Goal: Task Accomplishment & Management: Use online tool/utility

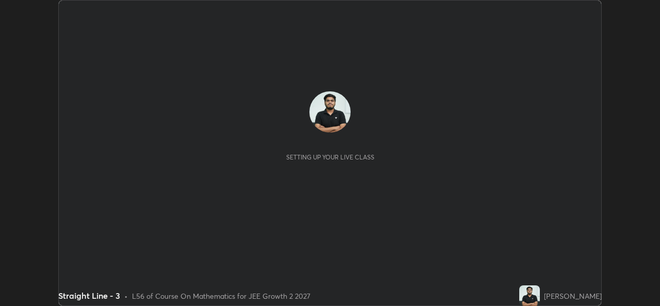
scroll to position [306, 660]
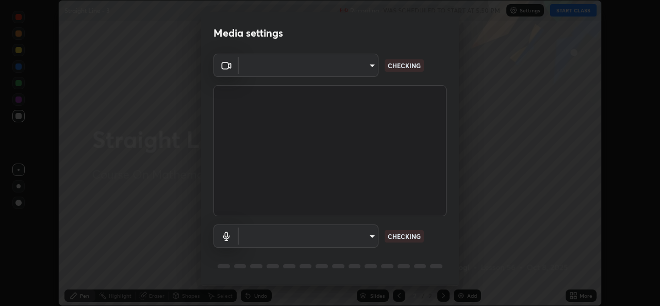
type input "de0b73f0980f6fa9b450921a8a2ec262589a733567298ed7cfed7de340c0f98a"
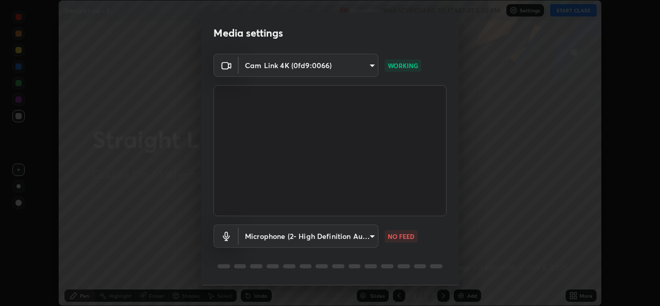
scroll to position [32, 0]
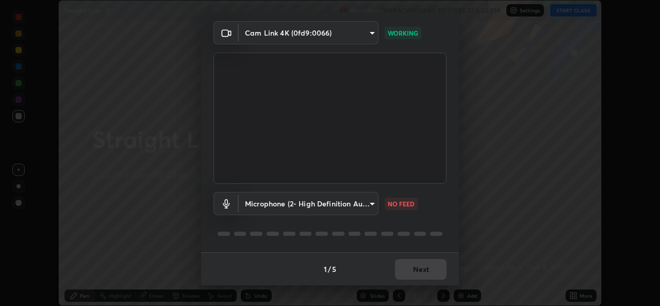
click at [357, 206] on body "Erase all Straight Line - 3 Recording WAS SCHEDULED TO START AT 5:50 PM Setting…" at bounding box center [330, 153] width 660 height 306
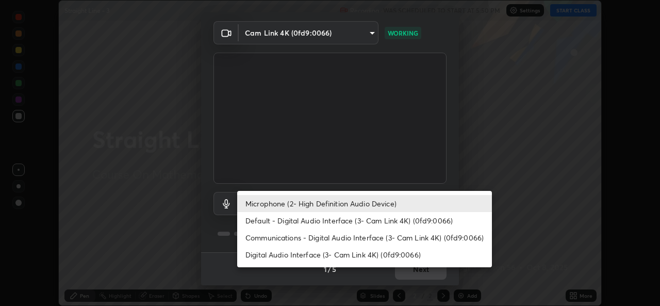
click at [279, 240] on li "Communications - Digital Audio Interface (3- Cam Link 4K) (0fd9:0066)" at bounding box center [364, 237] width 255 height 17
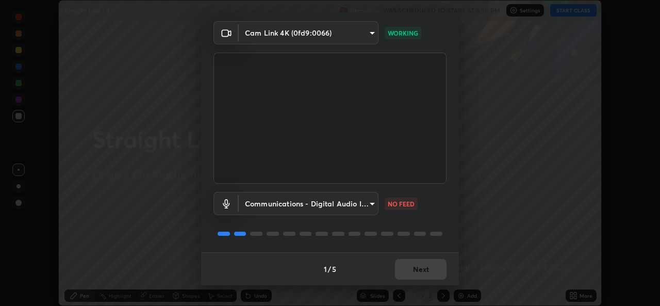
click at [278, 208] on body "Erase all Straight Line - 3 Recording WAS SCHEDULED TO START AT 5:50 PM Setting…" at bounding box center [330, 153] width 660 height 306
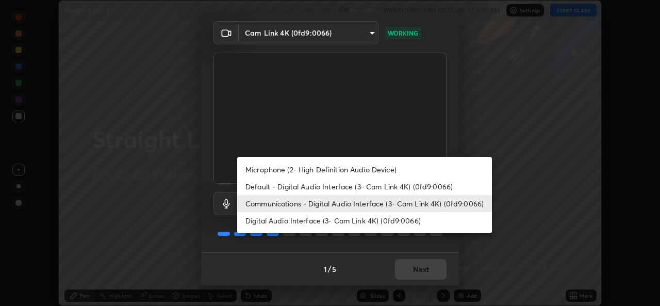
click at [275, 172] on li "Microphone (2- High Definition Audio Device)" at bounding box center [364, 169] width 255 height 17
type input "ee5451cd7f557f866d24f5efd5cc95f4e676077231587f00bc09c28defbb90f9"
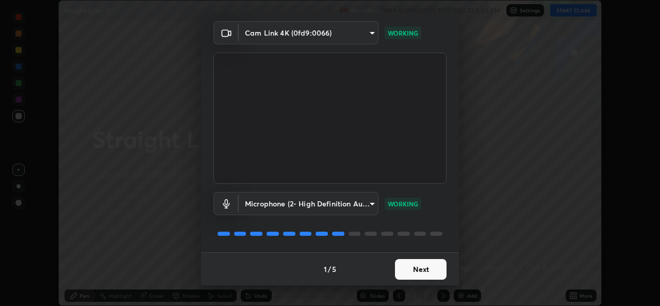
click at [422, 274] on button "Next" at bounding box center [421, 269] width 52 height 21
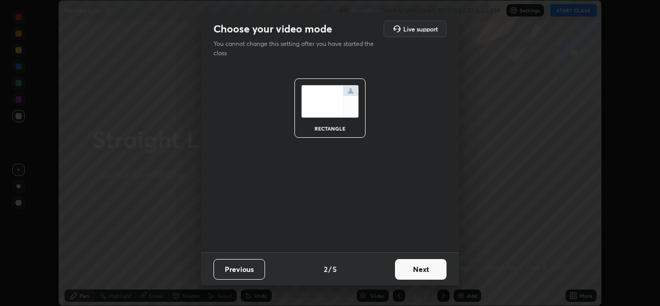
scroll to position [0, 0]
click at [424, 279] on button "Next" at bounding box center [421, 269] width 52 height 21
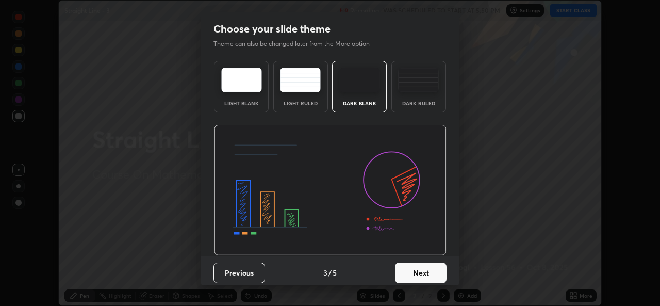
click at [427, 277] on button "Next" at bounding box center [421, 273] width 52 height 21
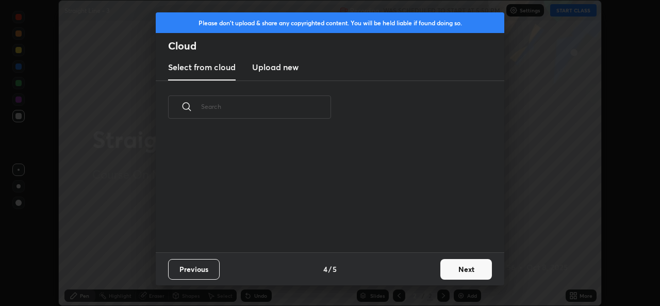
scroll to position [119, 331]
click at [449, 269] on button "Next" at bounding box center [467, 269] width 52 height 21
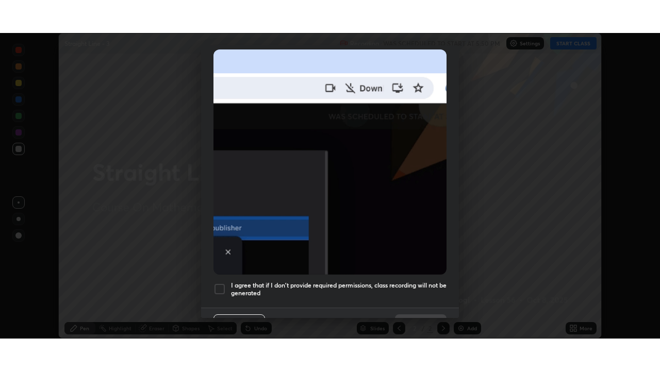
scroll to position [243, 0]
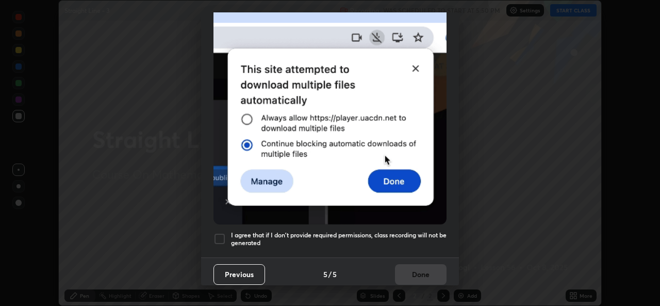
click at [215, 236] on div at bounding box center [220, 239] width 12 height 12
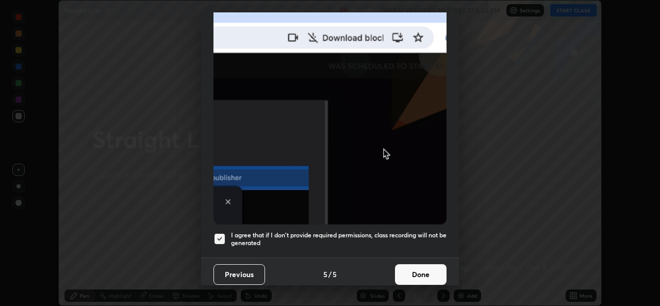
click at [434, 271] on button "Done" at bounding box center [421, 274] width 52 height 21
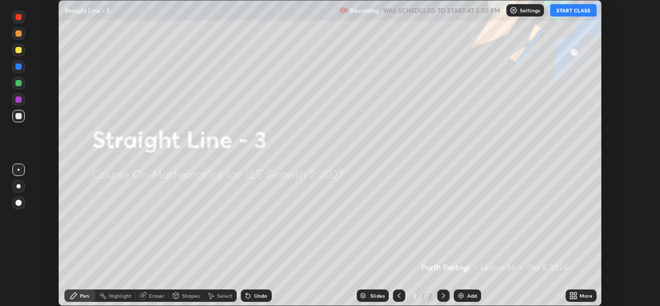
click at [574, 9] on button "START CLASS" at bounding box center [573, 10] width 46 height 12
click at [575, 297] on icon at bounding box center [575, 297] width 3 height 3
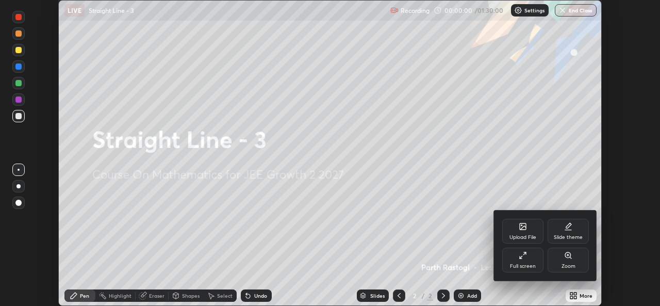
click at [516, 264] on div "Full screen" at bounding box center [523, 266] width 26 height 5
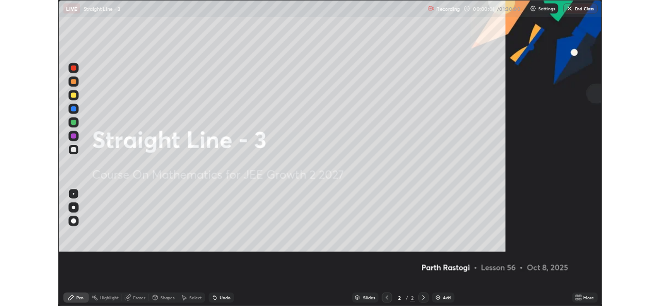
scroll to position [371, 660]
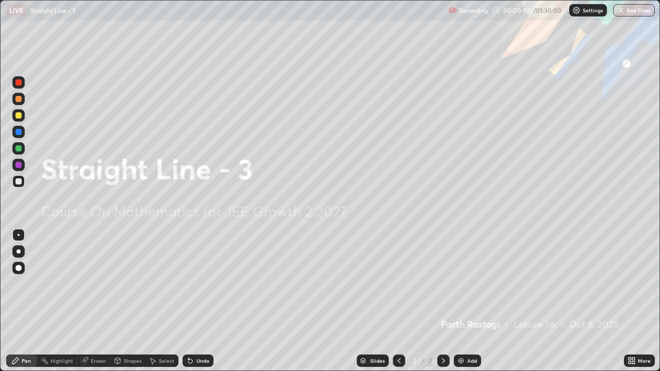
click at [19, 252] on div at bounding box center [19, 252] width 4 height 4
click at [472, 305] on div "Add" at bounding box center [472, 361] width 10 height 5
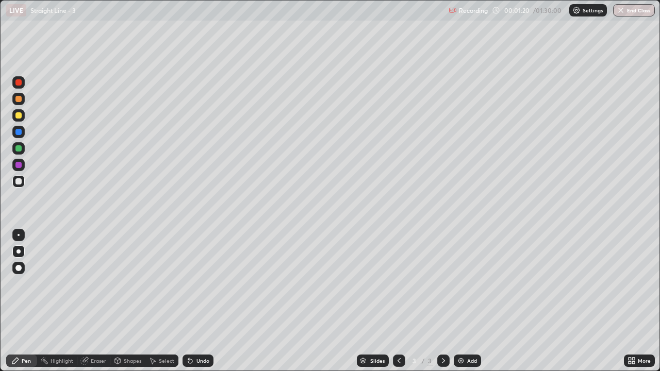
click at [126, 305] on div "Shapes" at bounding box center [127, 361] width 35 height 12
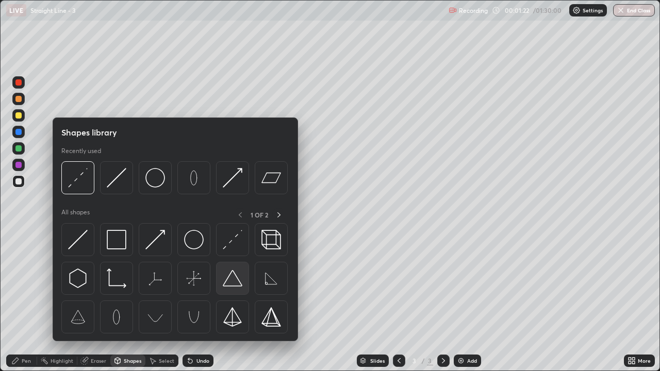
click at [237, 281] on img at bounding box center [233, 279] width 20 height 20
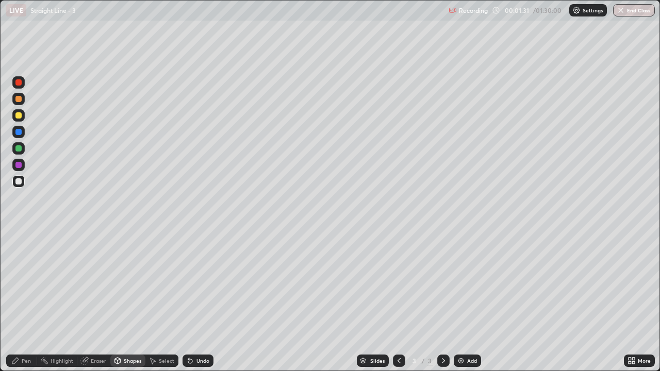
click at [25, 305] on div "Pen" at bounding box center [26, 361] width 9 height 5
click at [91, 305] on div "Eraser" at bounding box center [98, 361] width 15 height 5
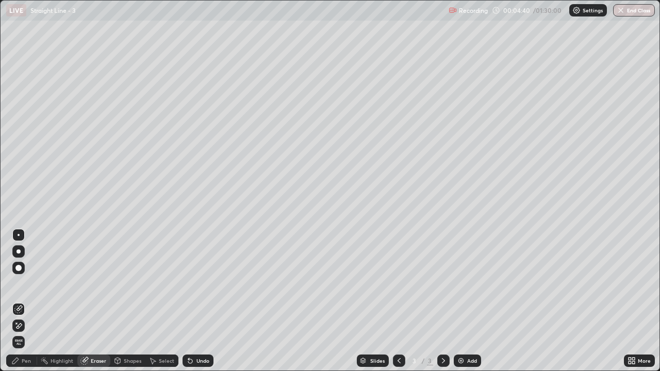
click at [20, 305] on div "Pen" at bounding box center [21, 361] width 31 height 12
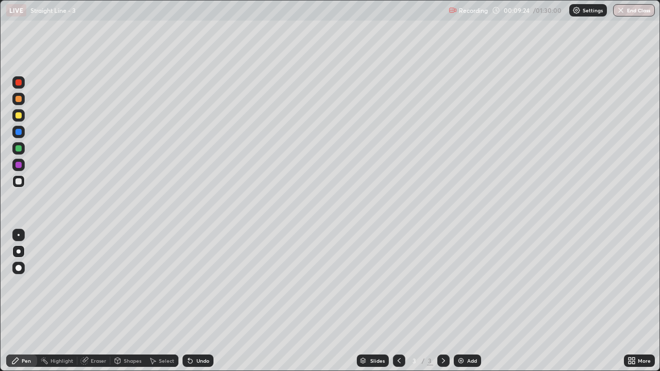
click at [468, 305] on div "Add" at bounding box center [467, 361] width 27 height 12
click at [19, 149] on div at bounding box center [18, 148] width 6 height 6
click at [396, 305] on div at bounding box center [399, 361] width 12 height 21
click at [444, 305] on div at bounding box center [443, 361] width 12 height 12
click at [398, 305] on icon at bounding box center [399, 361] width 8 height 8
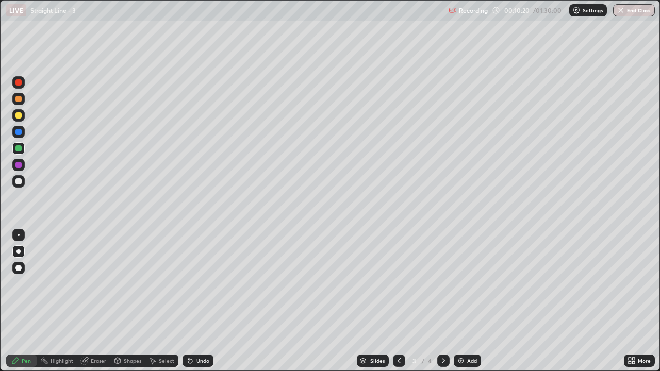
click at [442, 305] on icon at bounding box center [444, 361] width 8 height 8
click at [20, 186] on div at bounding box center [18, 181] width 12 height 12
click at [20, 150] on div at bounding box center [18, 148] width 6 height 6
click at [131, 305] on div "Shapes" at bounding box center [133, 361] width 18 height 5
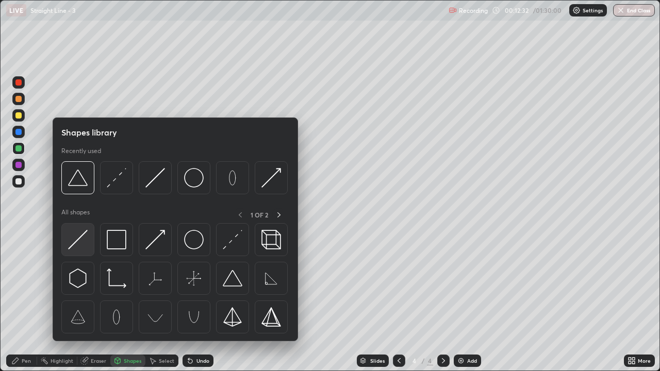
click at [81, 242] on img at bounding box center [78, 240] width 20 height 20
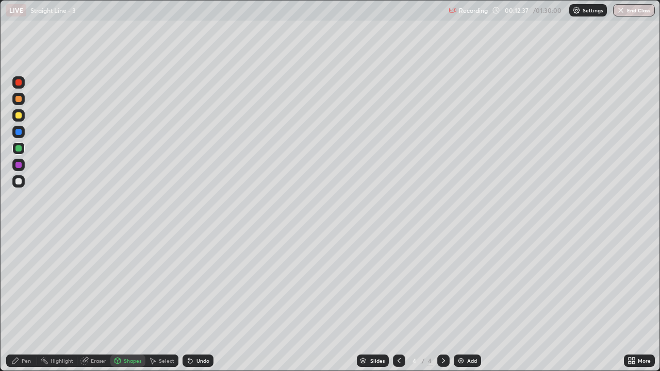
click at [24, 305] on div "Pen" at bounding box center [26, 361] width 9 height 5
click at [20, 117] on div at bounding box center [18, 115] width 6 height 6
click at [126, 305] on div "Shapes" at bounding box center [133, 361] width 18 height 5
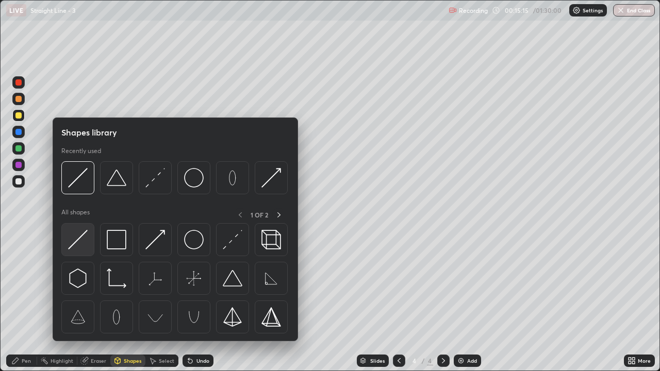
click at [77, 240] on img at bounding box center [78, 240] width 20 height 20
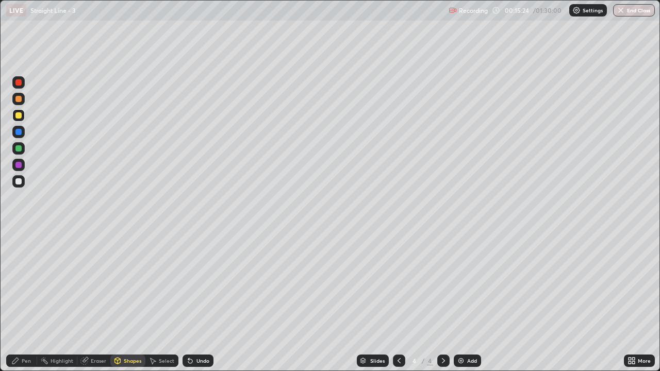
click at [22, 305] on div "Pen" at bounding box center [21, 361] width 31 height 12
click at [20, 116] on div at bounding box center [18, 115] width 6 height 6
click at [467, 305] on div "Add" at bounding box center [467, 361] width 27 height 12
click at [16, 151] on div at bounding box center [18, 148] width 6 height 6
click at [19, 182] on div at bounding box center [18, 181] width 6 height 6
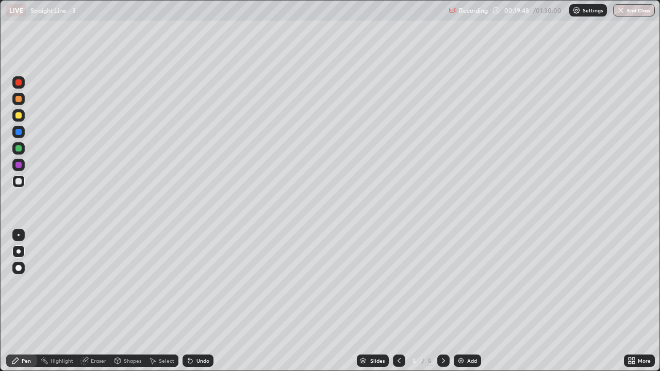
click at [18, 305] on div "Pen" at bounding box center [21, 361] width 31 height 12
click at [90, 305] on div "Eraser" at bounding box center [93, 361] width 33 height 12
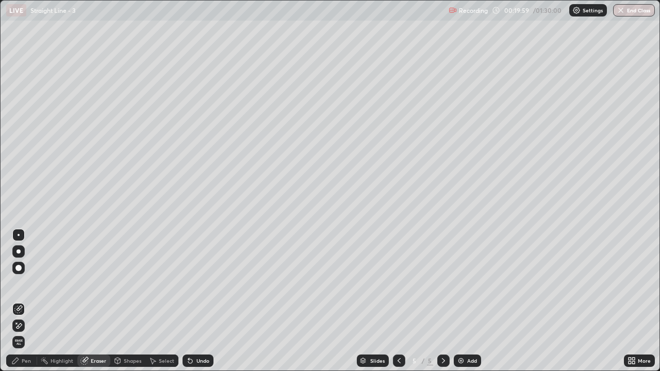
click at [19, 305] on icon at bounding box center [18, 326] width 8 height 9
click at [17, 305] on div "Pen" at bounding box center [21, 361] width 31 height 12
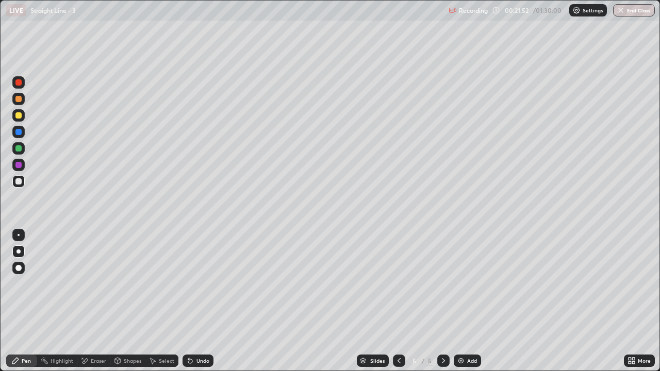
click at [17, 181] on div at bounding box center [18, 181] width 6 height 6
click at [198, 305] on div "Undo" at bounding box center [203, 361] width 13 height 5
click at [195, 305] on div "Undo" at bounding box center [198, 361] width 31 height 12
click at [200, 305] on div "Undo" at bounding box center [203, 361] width 13 height 5
click at [472, 305] on div "Add" at bounding box center [467, 361] width 27 height 12
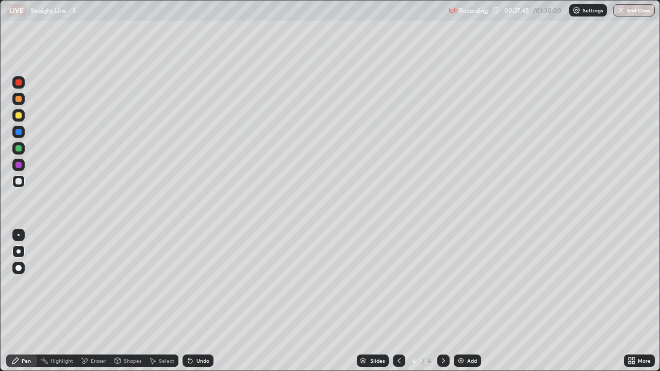
click at [19, 149] on div at bounding box center [18, 148] width 6 height 6
click at [95, 305] on div "Eraser" at bounding box center [93, 361] width 33 height 12
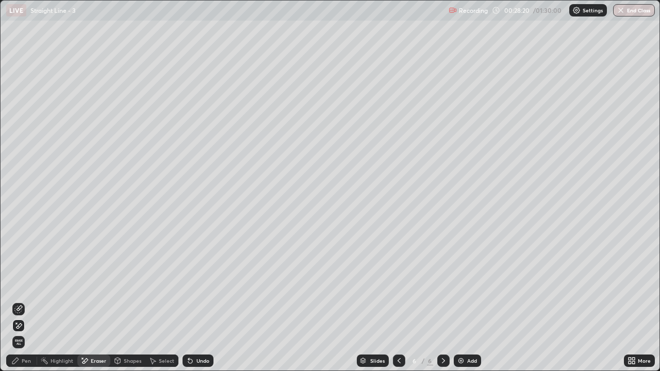
click at [24, 305] on div "Pen" at bounding box center [21, 361] width 31 height 12
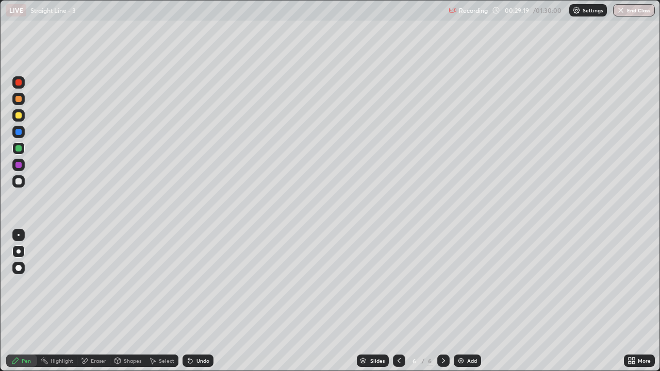
click at [197, 305] on div "Undo" at bounding box center [198, 361] width 31 height 12
click at [93, 305] on div "Eraser" at bounding box center [93, 361] width 33 height 12
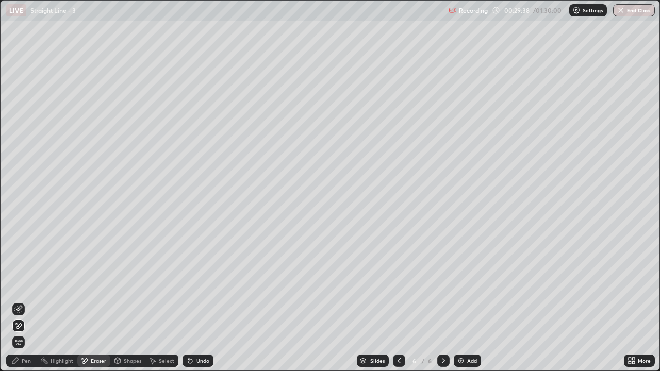
click at [19, 305] on icon at bounding box center [15, 361] width 8 height 8
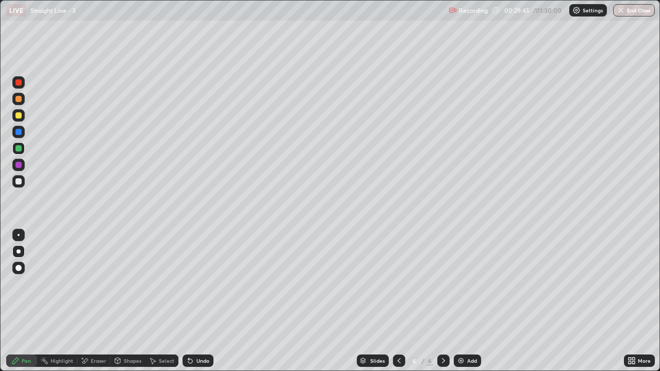
click at [95, 305] on div "Eraser" at bounding box center [93, 361] width 33 height 12
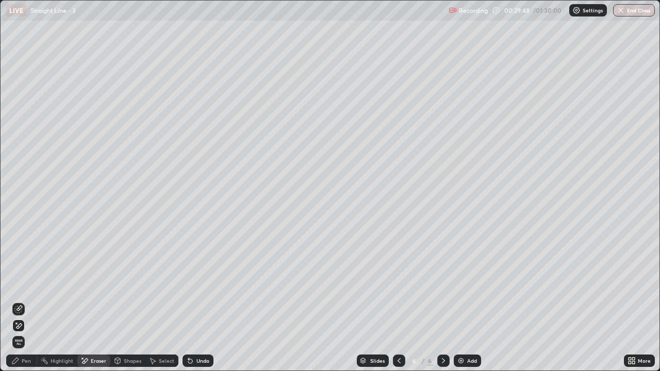
click at [19, 305] on div "Pen" at bounding box center [21, 361] width 31 height 12
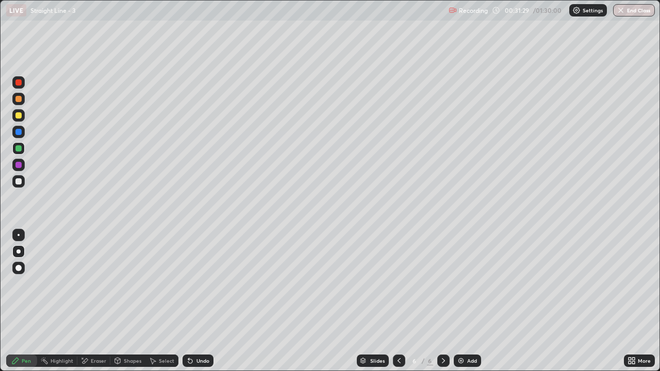
click at [132, 305] on div "Shapes" at bounding box center [127, 361] width 35 height 12
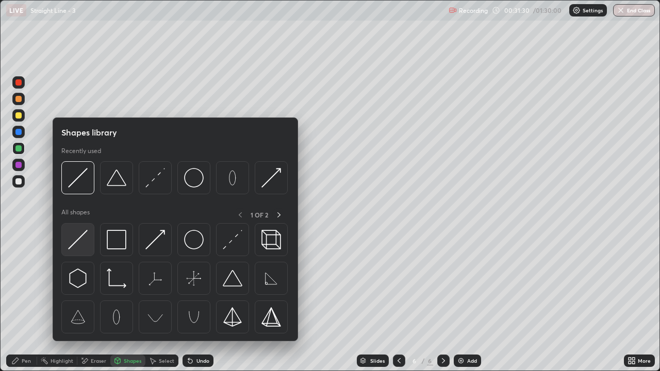
click at [79, 237] on img at bounding box center [78, 240] width 20 height 20
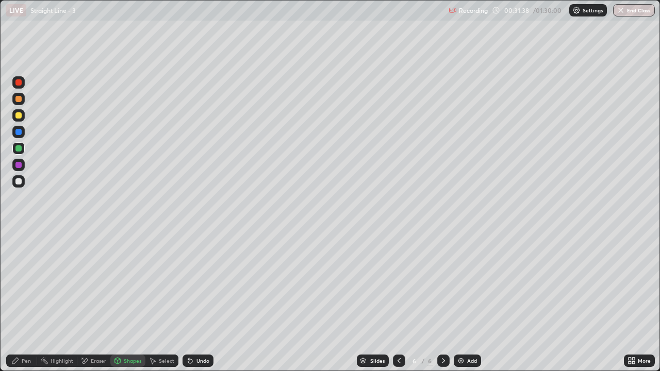
click at [21, 110] on div at bounding box center [18, 115] width 12 height 12
click at [20, 148] on div at bounding box center [18, 148] width 6 height 6
click at [20, 98] on div at bounding box center [18, 99] width 6 height 6
click at [24, 305] on div "Pen" at bounding box center [21, 361] width 31 height 12
click at [14, 305] on div "Pen" at bounding box center [21, 361] width 31 height 12
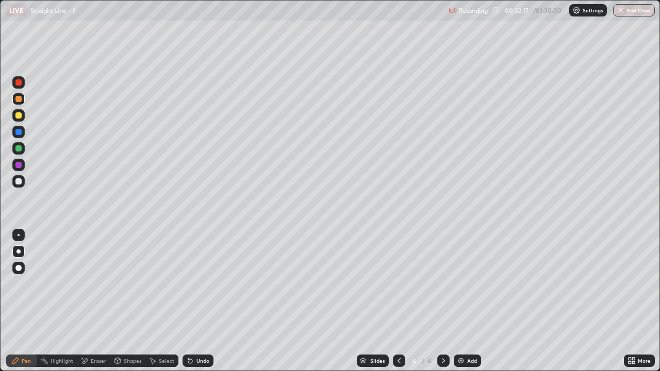
click at [19, 183] on div at bounding box center [18, 181] width 6 height 6
click at [397, 305] on div at bounding box center [399, 361] width 12 height 12
click at [441, 305] on icon at bounding box center [444, 361] width 8 height 8
click at [164, 305] on div "Select" at bounding box center [161, 361] width 33 height 12
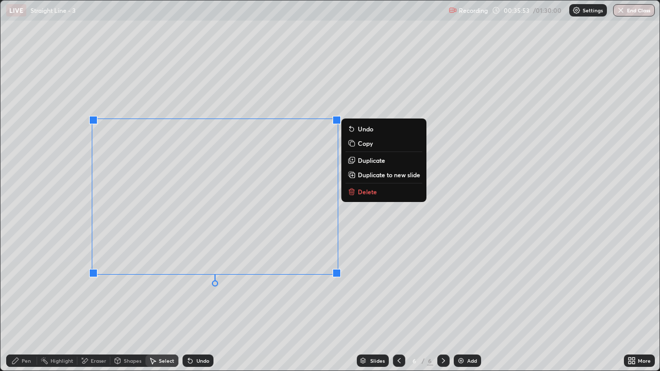
click at [376, 176] on p "Duplicate to new slide" at bounding box center [389, 175] width 62 height 8
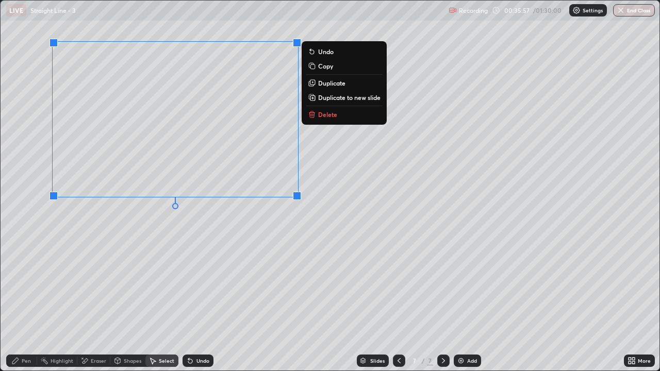
click at [196, 263] on div "0 ° Undo Copy Duplicate Duplicate to new slide Delete" at bounding box center [330, 186] width 659 height 370
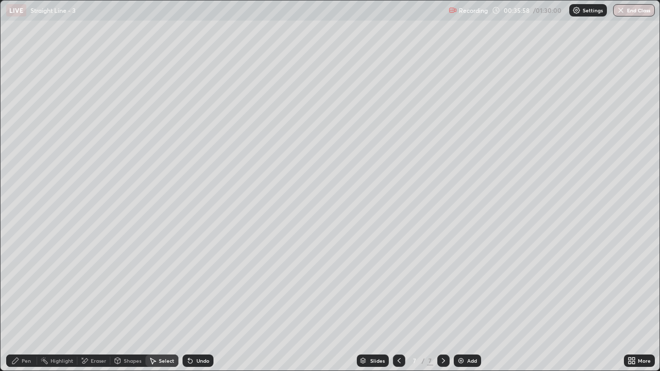
click at [88, 305] on icon at bounding box center [84, 361] width 8 height 9
click at [20, 305] on icon at bounding box center [18, 309] width 8 height 8
click at [18, 305] on div "Pen" at bounding box center [21, 361] width 31 height 12
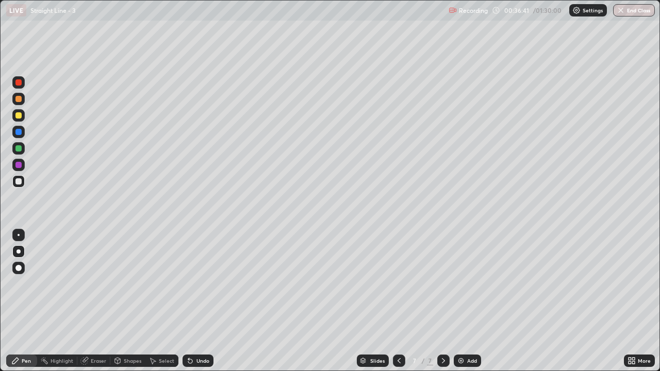
click at [203, 305] on div "Undo" at bounding box center [203, 361] width 13 height 5
click at [396, 305] on div at bounding box center [399, 361] width 12 height 12
click at [445, 305] on div at bounding box center [443, 361] width 12 height 12
click at [474, 305] on div "Add" at bounding box center [467, 361] width 27 height 12
click at [123, 305] on div "Shapes" at bounding box center [127, 361] width 35 height 12
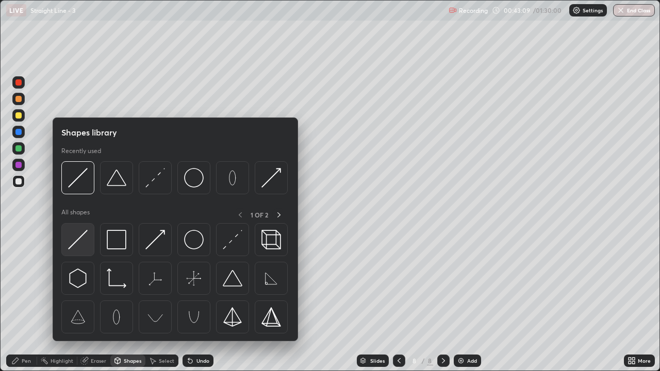
click at [76, 240] on img at bounding box center [78, 240] width 20 height 20
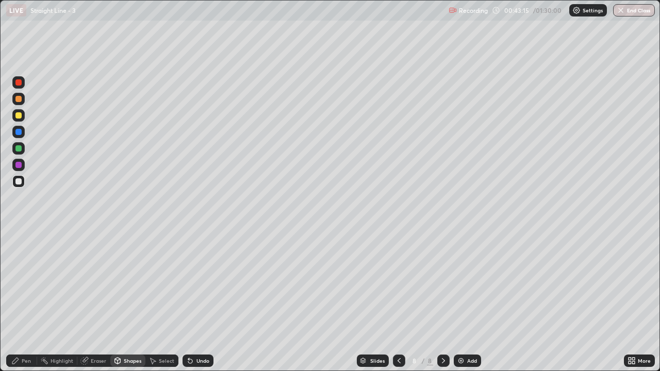
click at [126, 305] on div "Shapes" at bounding box center [133, 361] width 18 height 5
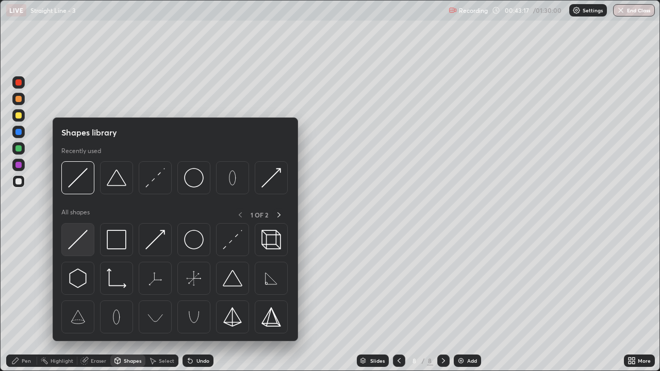
click at [79, 245] on img at bounding box center [78, 240] width 20 height 20
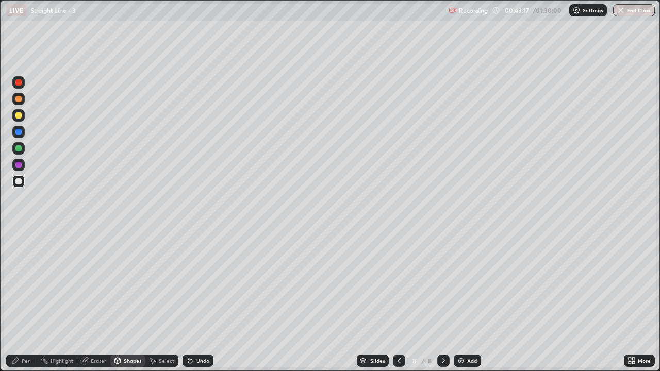
click at [17, 148] on div at bounding box center [18, 148] width 6 height 6
click at [17, 305] on div "Pen" at bounding box center [21, 361] width 31 height 12
click at [209, 305] on div "Undo" at bounding box center [198, 361] width 31 height 12
click at [203, 305] on div "Undo" at bounding box center [198, 361] width 31 height 12
click at [206, 305] on div "Undo" at bounding box center [203, 361] width 13 height 5
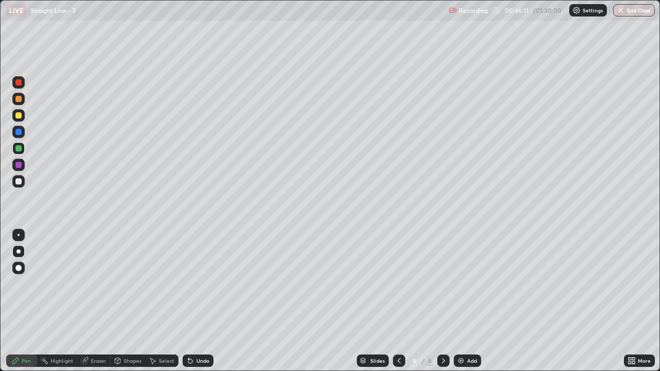
click at [160, 305] on div "Select" at bounding box center [166, 361] width 15 height 5
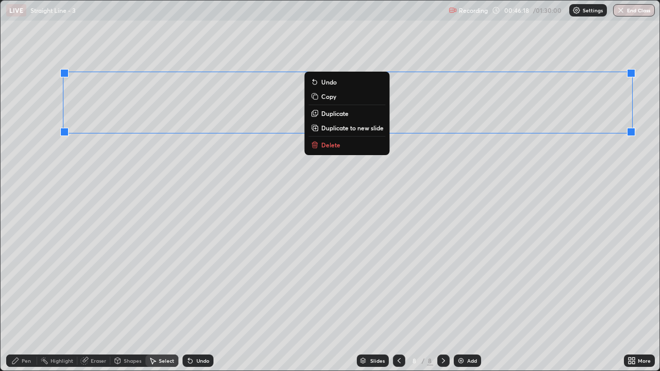
click at [365, 128] on p "Duplicate to new slide" at bounding box center [352, 128] width 62 height 8
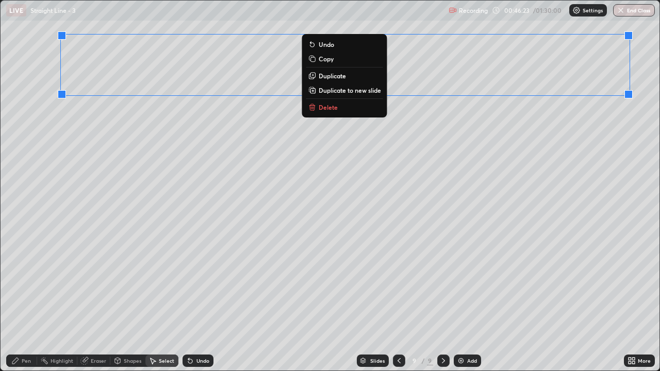
click at [493, 172] on div "0 ° Undo Copy Duplicate Duplicate to new slide Delete" at bounding box center [330, 186] width 659 height 370
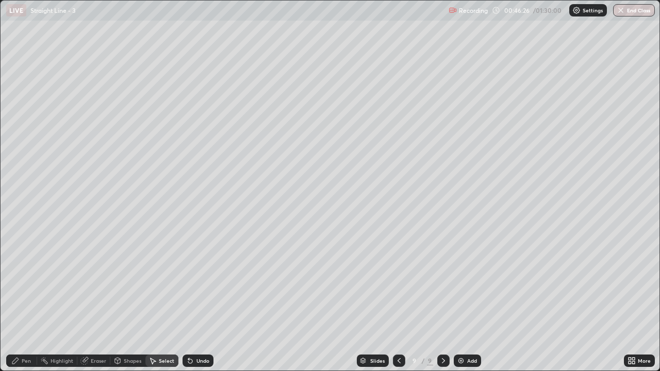
click at [25, 305] on div "Pen" at bounding box center [26, 361] width 9 height 5
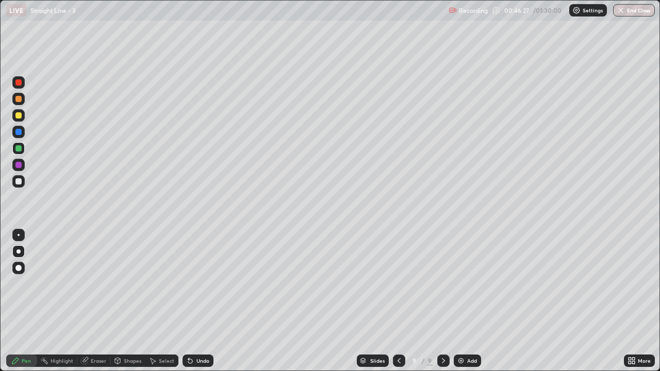
click at [123, 305] on div "Shapes" at bounding box center [127, 361] width 35 height 12
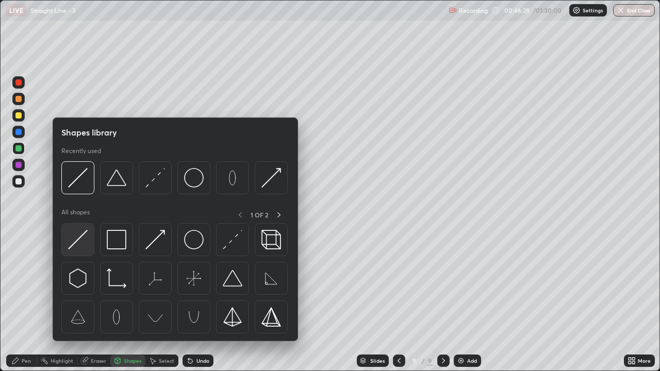
click at [73, 241] on img at bounding box center [78, 240] width 20 height 20
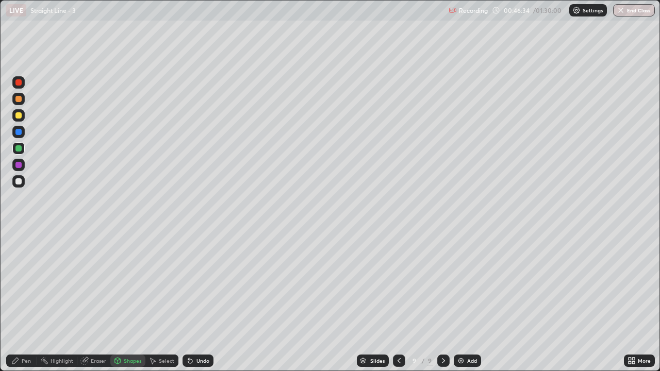
click at [20, 115] on div at bounding box center [18, 115] width 6 height 6
click at [633, 305] on icon at bounding box center [633, 363] width 3 height 3
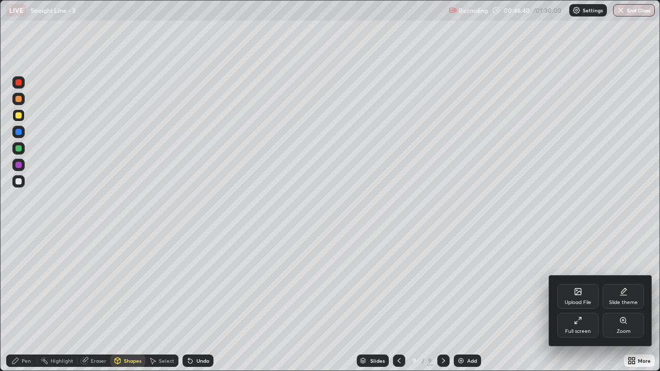
click at [581, 305] on div "Full screen" at bounding box center [578, 325] width 41 height 25
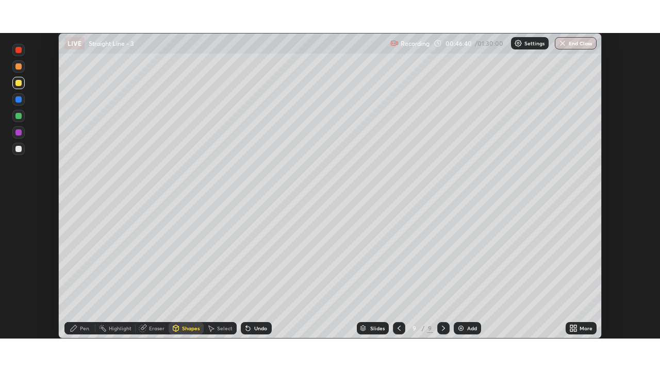
scroll to position [51280, 50926]
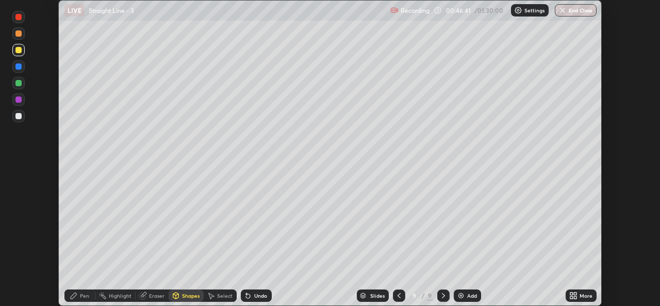
click at [571, 297] on icon at bounding box center [572, 297] width 3 height 3
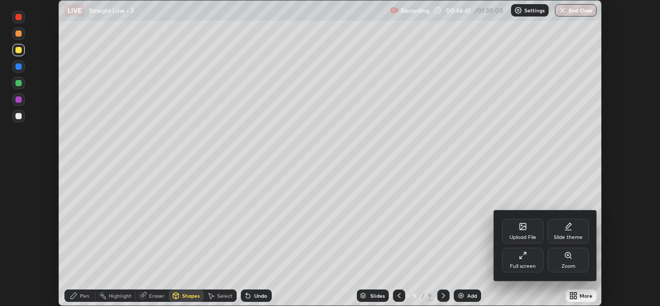
click at [524, 260] on div "Full screen" at bounding box center [522, 260] width 41 height 25
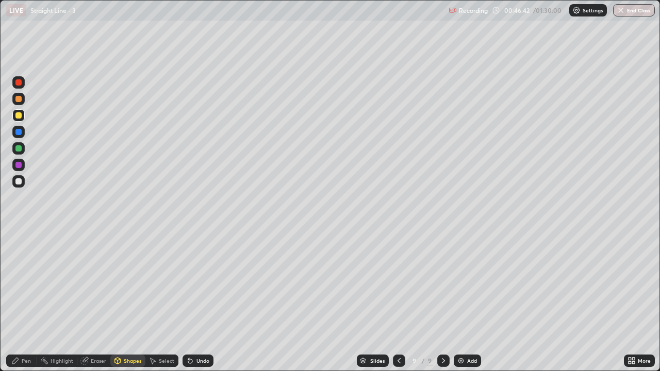
scroll to position [371, 660]
click at [24, 305] on div "Pen" at bounding box center [26, 361] width 9 height 5
click at [19, 182] on div at bounding box center [18, 181] width 6 height 6
click at [200, 305] on div "Undo" at bounding box center [203, 361] width 13 height 5
click at [469, 305] on div "Add" at bounding box center [472, 361] width 10 height 5
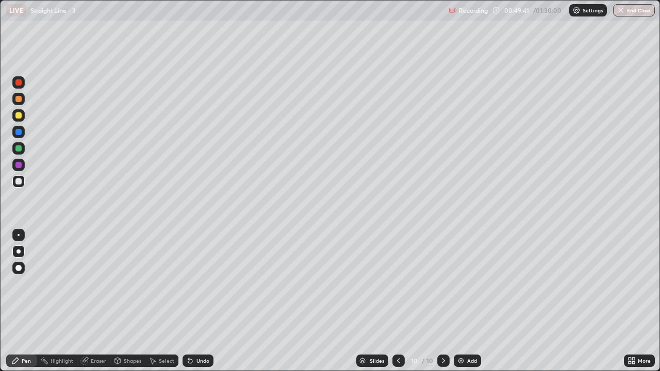
click at [19, 151] on div at bounding box center [18, 148] width 6 height 6
click at [124, 305] on div "Shapes" at bounding box center [133, 361] width 18 height 5
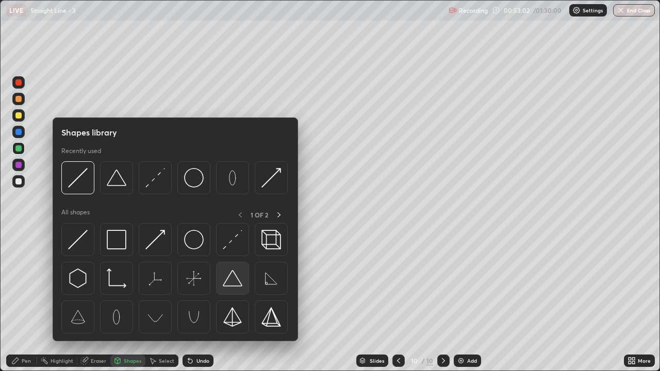
click at [230, 282] on img at bounding box center [233, 279] width 20 height 20
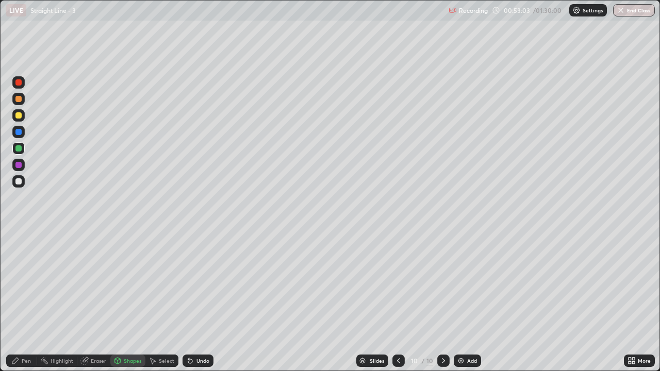
click at [18, 183] on div at bounding box center [18, 181] width 6 height 6
click at [20, 305] on div "Pen" at bounding box center [21, 361] width 31 height 12
click at [465, 305] on div "Add" at bounding box center [467, 361] width 27 height 12
click at [18, 150] on div at bounding box center [18, 148] width 6 height 6
click at [20, 115] on div at bounding box center [18, 115] width 6 height 6
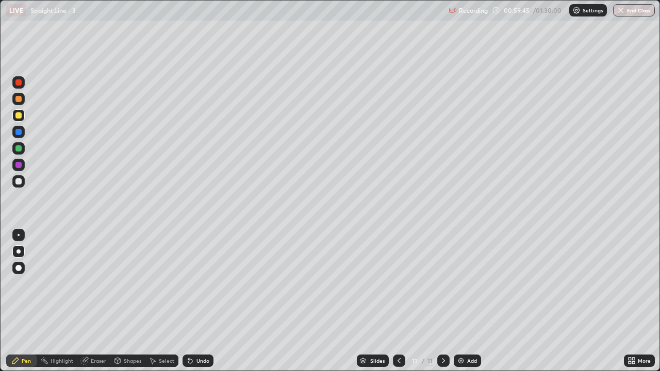
click at [125, 305] on div "Shapes" at bounding box center [127, 361] width 35 height 12
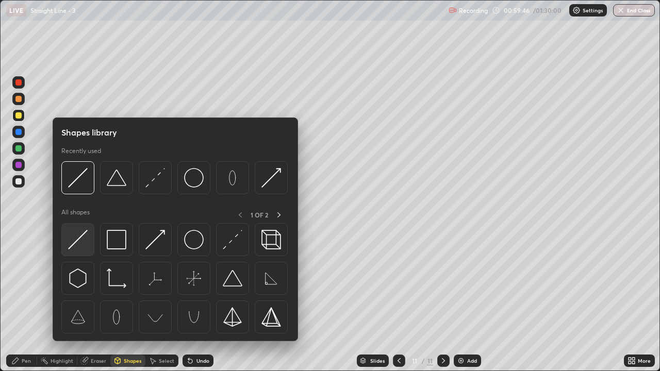
click at [75, 242] on img at bounding box center [78, 240] width 20 height 20
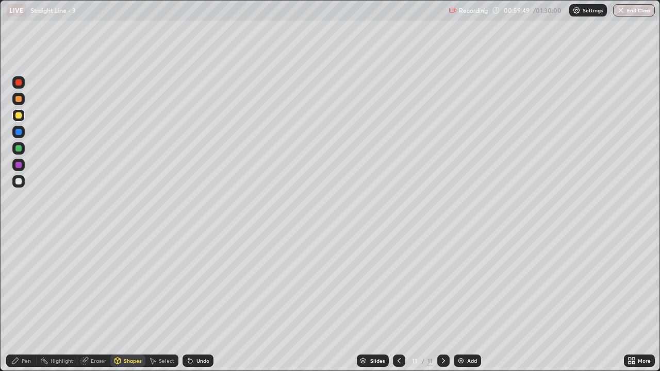
click at [202, 305] on div "Undo" at bounding box center [198, 361] width 31 height 12
click at [19, 151] on div at bounding box center [18, 148] width 6 height 6
click at [22, 305] on div "Pen" at bounding box center [21, 361] width 31 height 12
click at [21, 182] on div at bounding box center [18, 181] width 6 height 6
click at [122, 305] on div "Shapes" at bounding box center [127, 361] width 35 height 12
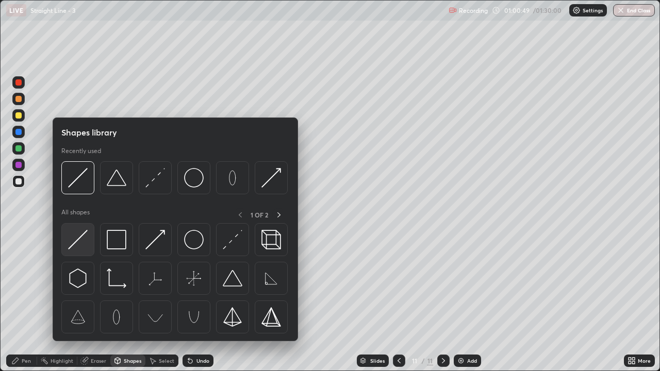
click at [78, 243] on img at bounding box center [78, 240] width 20 height 20
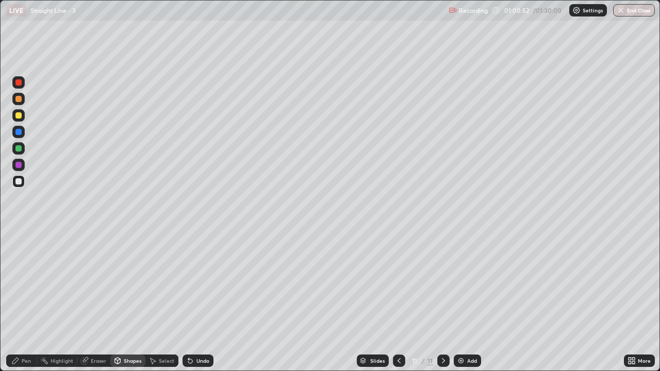
click at [19, 116] on div at bounding box center [18, 115] width 6 height 6
click at [20, 150] on div at bounding box center [18, 148] width 6 height 6
click at [28, 305] on div "Pen" at bounding box center [26, 361] width 9 height 5
click at [20, 305] on div "Pen" at bounding box center [21, 361] width 31 height 12
click at [17, 115] on div at bounding box center [18, 115] width 6 height 6
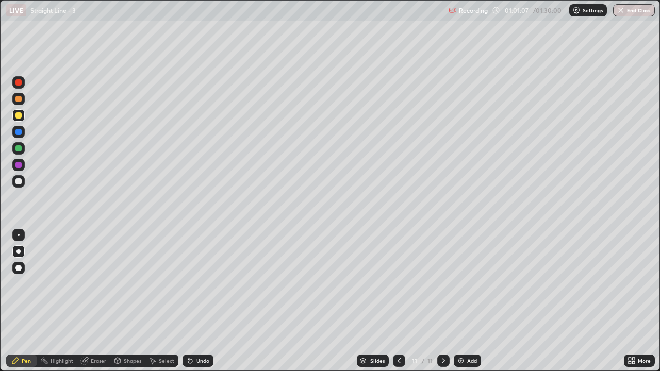
click at [14, 183] on div at bounding box center [18, 181] width 12 height 12
click at [468, 305] on div "Add" at bounding box center [467, 361] width 27 height 12
click at [21, 149] on div at bounding box center [18, 148] width 6 height 6
click at [400, 305] on icon at bounding box center [399, 361] width 8 height 8
click at [445, 305] on div at bounding box center [443, 361] width 12 height 12
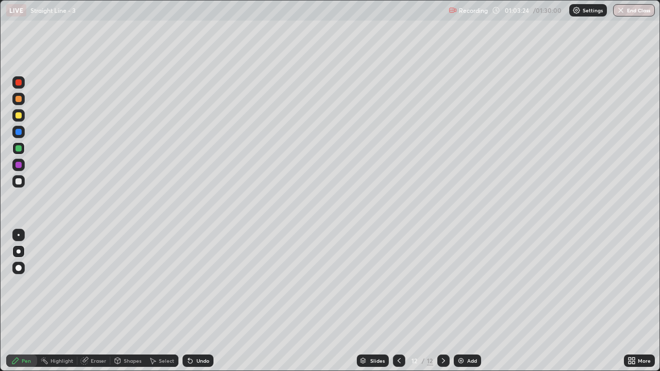
click at [17, 182] on div at bounding box center [18, 181] width 6 height 6
click at [94, 305] on div "Eraser" at bounding box center [98, 361] width 15 height 5
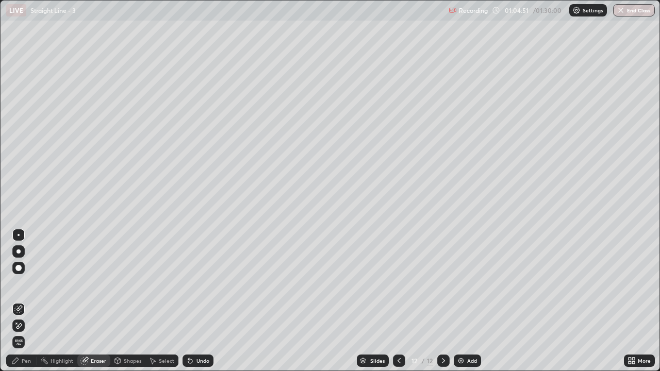
click at [20, 305] on icon at bounding box center [18, 326] width 8 height 9
click at [25, 305] on div "Pen" at bounding box center [26, 361] width 9 height 5
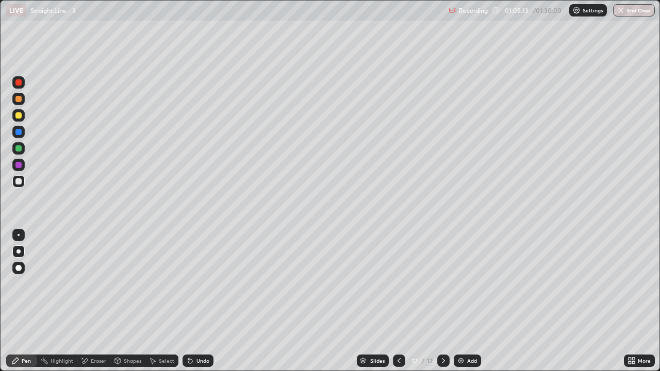
click at [126, 305] on div "Shapes" at bounding box center [133, 361] width 18 height 5
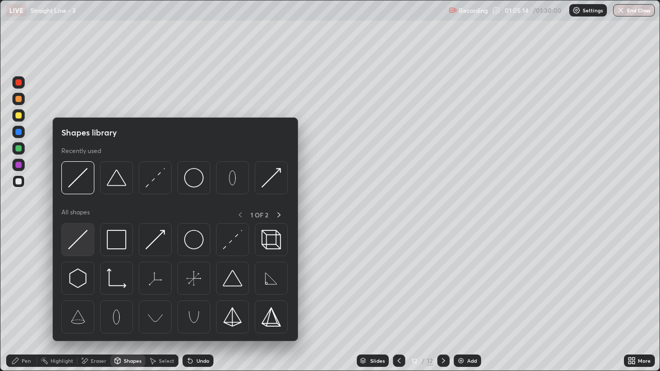
click at [79, 254] on div at bounding box center [77, 239] width 33 height 33
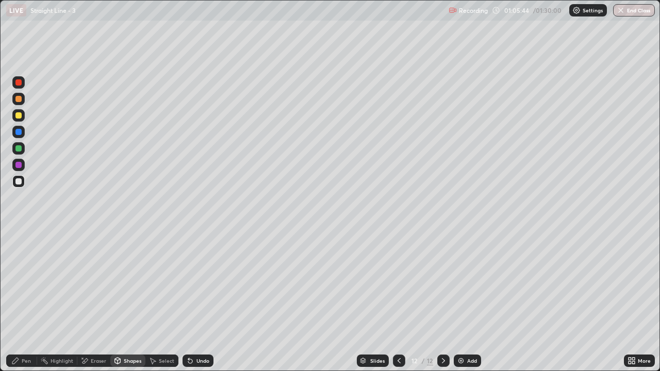
click at [19, 305] on div "Pen" at bounding box center [21, 361] width 31 height 12
click at [396, 305] on div at bounding box center [399, 361] width 12 height 21
click at [92, 305] on div "Eraser" at bounding box center [98, 361] width 15 height 5
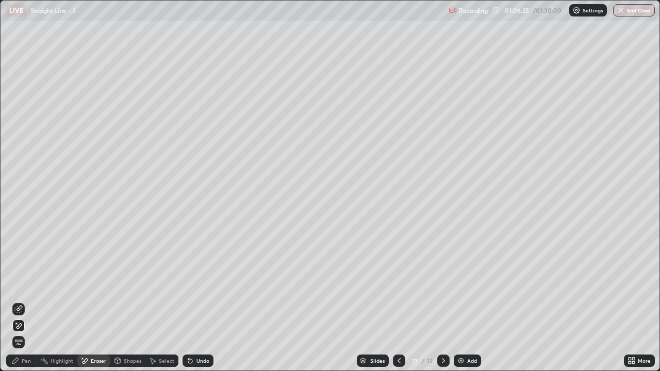
click at [28, 305] on div "Pen" at bounding box center [21, 361] width 31 height 12
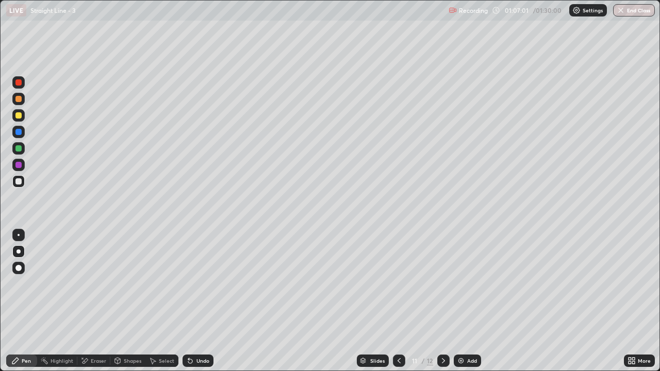
click at [442, 305] on icon at bounding box center [444, 361] width 8 height 8
click at [126, 305] on div "Shapes" at bounding box center [133, 361] width 18 height 5
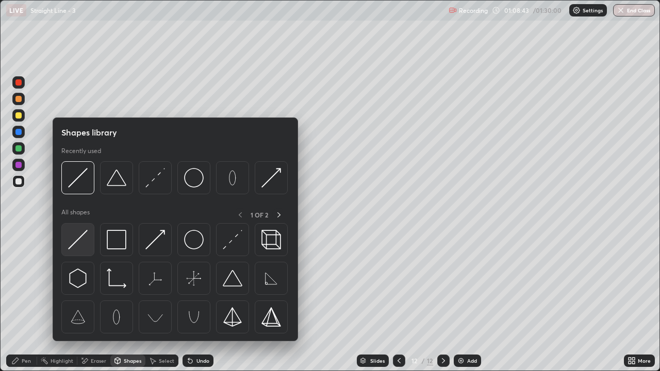
click at [75, 244] on img at bounding box center [78, 240] width 20 height 20
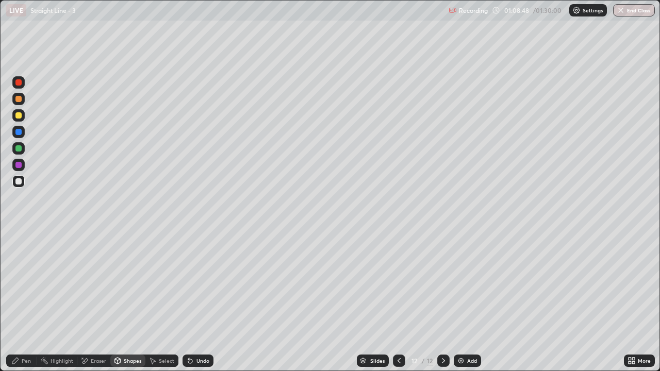
click at [14, 150] on div at bounding box center [18, 148] width 12 height 12
click at [19, 305] on div "Pen" at bounding box center [21, 361] width 31 height 12
click at [201, 305] on div "Undo" at bounding box center [203, 361] width 13 height 5
click at [19, 148] on div at bounding box center [18, 148] width 6 height 6
click at [128, 305] on div "Shapes" at bounding box center [127, 361] width 35 height 12
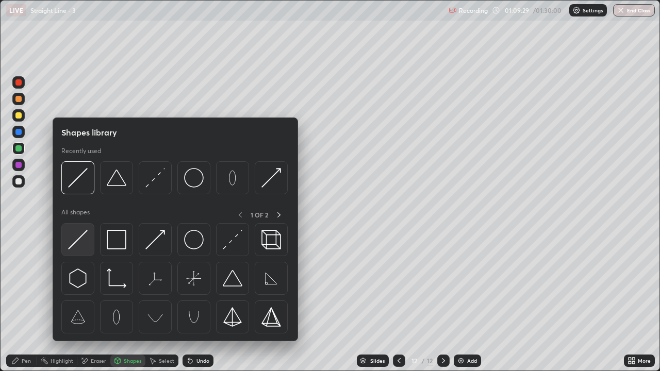
click at [77, 239] on img at bounding box center [78, 240] width 20 height 20
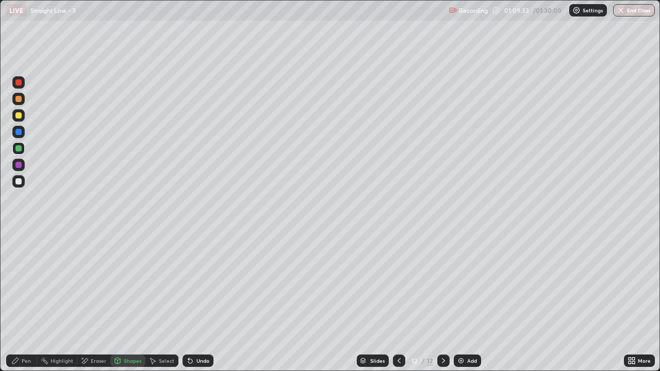
click at [23, 305] on div "Pen" at bounding box center [26, 361] width 9 height 5
click at [18, 115] on div at bounding box center [18, 115] width 6 height 6
click at [197, 305] on div "Undo" at bounding box center [198, 361] width 31 height 12
click at [17, 177] on div at bounding box center [18, 181] width 12 height 12
click at [466, 305] on div "Add" at bounding box center [467, 361] width 27 height 12
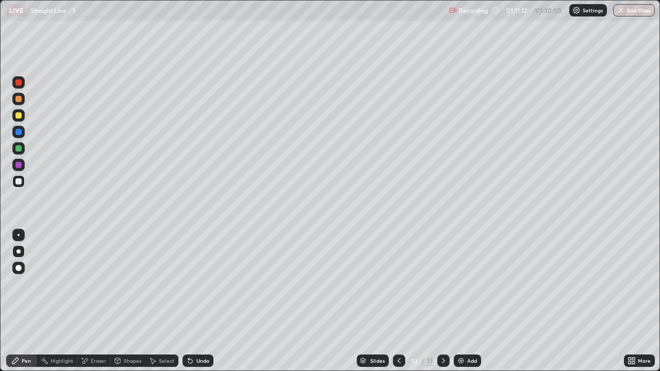
click at [18, 183] on div at bounding box center [18, 181] width 6 height 6
click at [124, 305] on div "Shapes" at bounding box center [127, 361] width 35 height 12
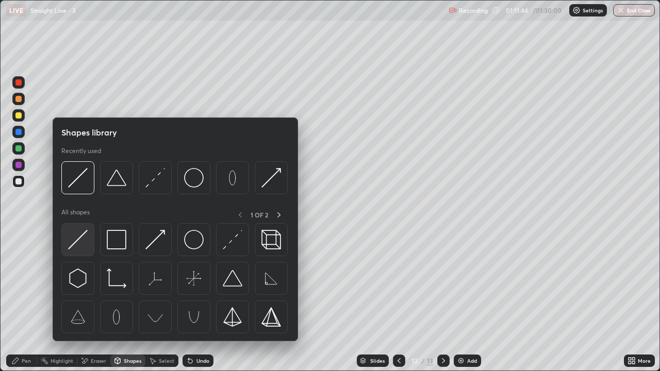
click at [80, 241] on img at bounding box center [78, 240] width 20 height 20
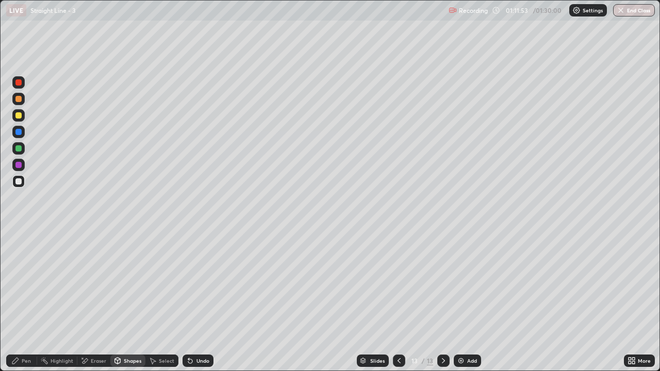
click at [17, 116] on div at bounding box center [18, 115] width 6 height 6
click at [26, 305] on div "Pen" at bounding box center [26, 361] width 9 height 5
click at [18, 149] on div at bounding box center [18, 148] width 6 height 6
click at [19, 182] on div at bounding box center [18, 181] width 6 height 6
click at [19, 149] on div at bounding box center [18, 148] width 6 height 6
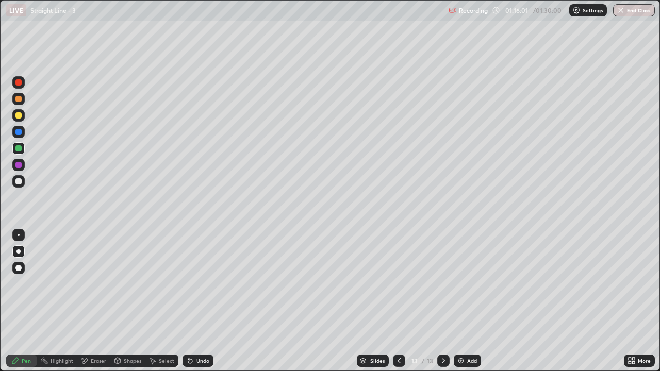
click at [199, 305] on div "Undo" at bounding box center [198, 361] width 31 height 12
click at [126, 305] on div "Shapes" at bounding box center [127, 361] width 35 height 12
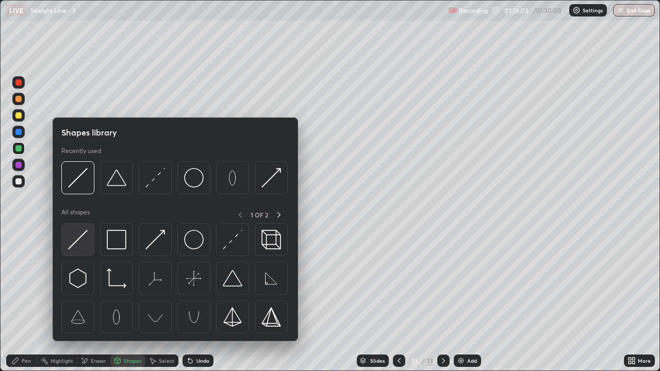
click at [86, 243] on img at bounding box center [78, 240] width 20 height 20
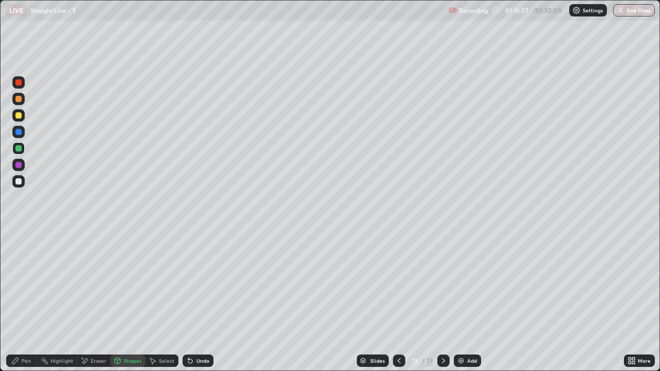
click at [23, 305] on div "Pen" at bounding box center [21, 361] width 31 height 12
click at [123, 305] on div "Shapes" at bounding box center [127, 361] width 35 height 12
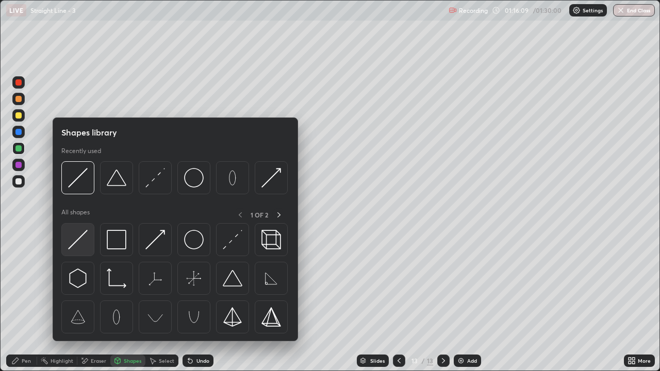
click at [79, 237] on img at bounding box center [78, 240] width 20 height 20
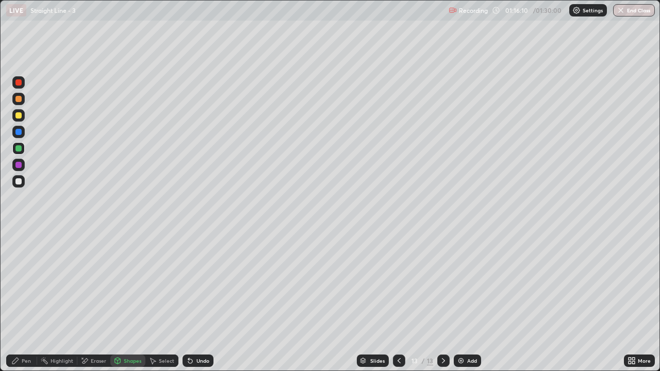
click at [16, 115] on div at bounding box center [18, 115] width 6 height 6
click at [23, 305] on div "Pen" at bounding box center [21, 361] width 31 height 12
click at [467, 305] on div "Add" at bounding box center [467, 361] width 27 height 12
click at [21, 183] on div at bounding box center [18, 181] width 6 height 6
click at [13, 305] on div "Pen" at bounding box center [21, 361] width 31 height 12
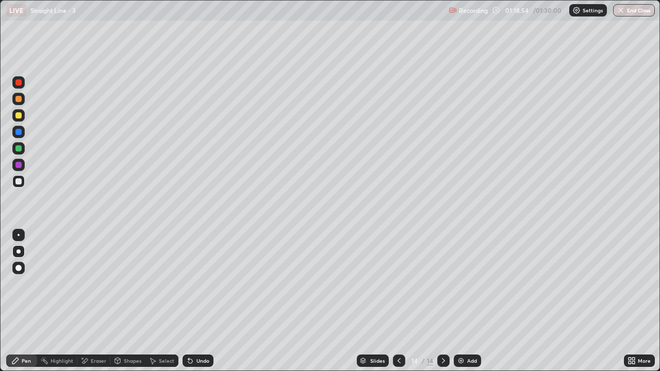
click at [123, 305] on div "Shapes" at bounding box center [127, 361] width 35 height 12
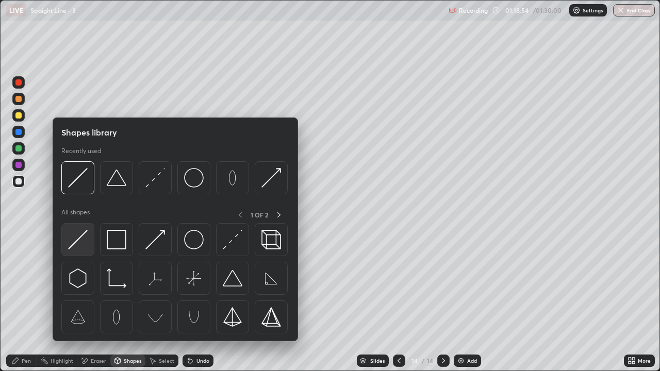
click at [76, 242] on img at bounding box center [78, 240] width 20 height 20
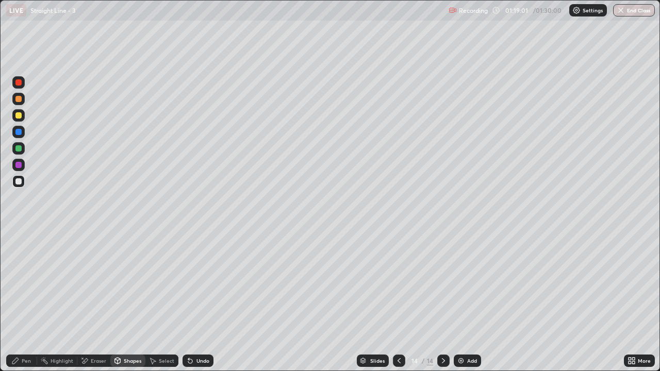
click at [23, 305] on div "Pen" at bounding box center [21, 361] width 31 height 12
click at [18, 116] on div at bounding box center [18, 115] width 6 height 6
click at [126, 305] on div "Shapes" at bounding box center [127, 361] width 35 height 12
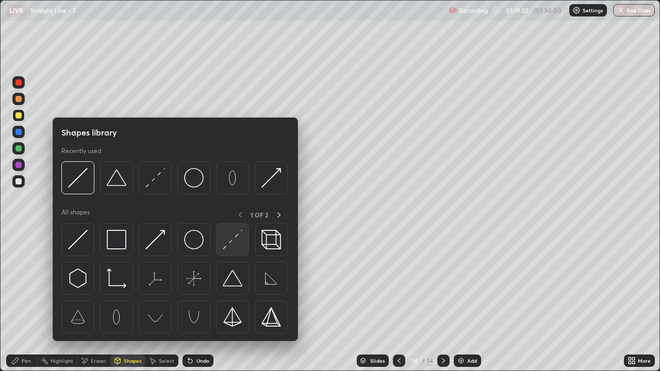
click at [233, 241] on img at bounding box center [233, 240] width 20 height 20
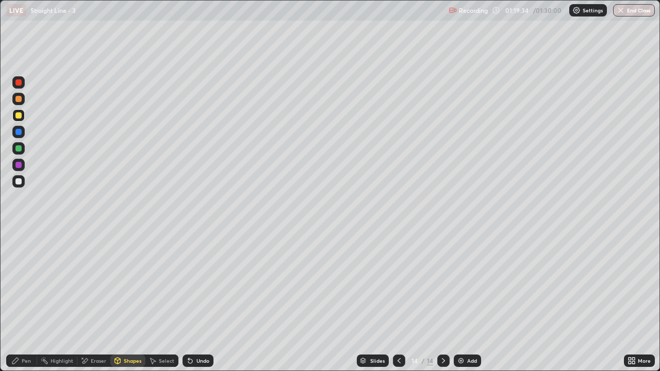
click at [17, 305] on icon at bounding box center [15, 361] width 8 height 8
click at [21, 305] on div "Pen" at bounding box center [21, 361] width 31 height 12
click at [201, 305] on div "Undo" at bounding box center [203, 361] width 13 height 5
click at [20, 150] on div at bounding box center [18, 148] width 6 height 6
click at [20, 184] on div at bounding box center [18, 181] width 6 height 6
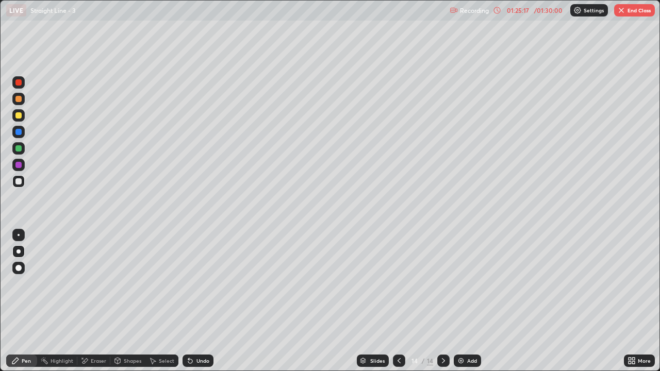
click at [471, 305] on div "Add" at bounding box center [467, 361] width 27 height 12
click at [22, 305] on div "Pen" at bounding box center [26, 361] width 9 height 5
click at [19, 149] on div at bounding box center [18, 148] width 6 height 6
click at [20, 183] on div at bounding box center [18, 181] width 6 height 6
click at [126, 305] on div "Shapes" at bounding box center [133, 361] width 18 height 5
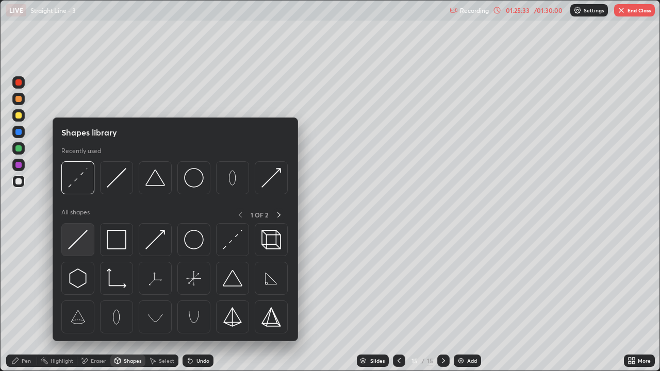
click at [73, 242] on img at bounding box center [78, 240] width 20 height 20
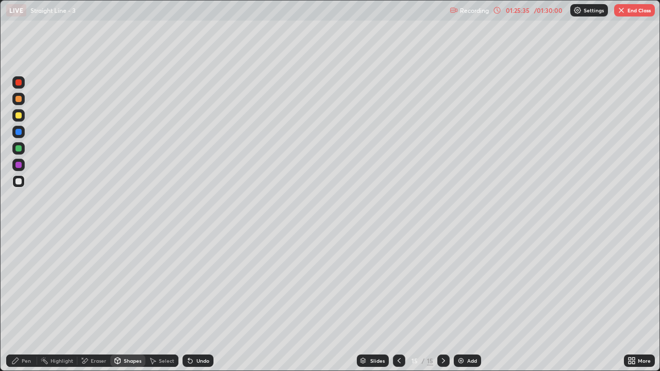
click at [23, 305] on div "Pen" at bounding box center [21, 361] width 31 height 12
click at [18, 118] on div at bounding box center [18, 115] width 6 height 6
click at [197, 305] on div "Undo" at bounding box center [203, 361] width 13 height 5
click at [198, 305] on div "Undo" at bounding box center [203, 361] width 13 height 5
click at [199, 305] on div "Undo" at bounding box center [203, 361] width 13 height 5
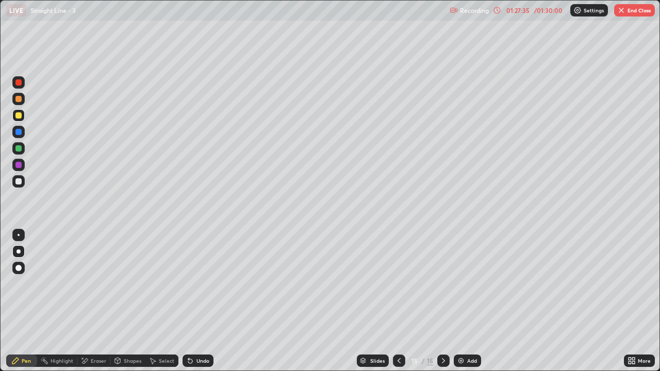
click at [398, 305] on icon at bounding box center [399, 361] width 8 height 8
click at [442, 305] on icon at bounding box center [444, 361] width 8 height 8
click at [628, 9] on button "End Class" at bounding box center [634, 10] width 41 height 12
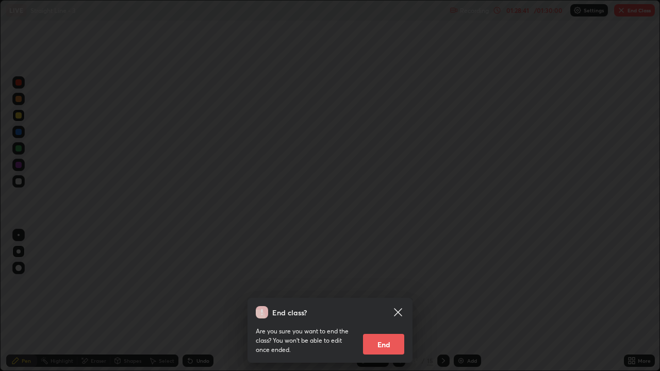
click at [391, 305] on button "End" at bounding box center [383, 344] width 41 height 21
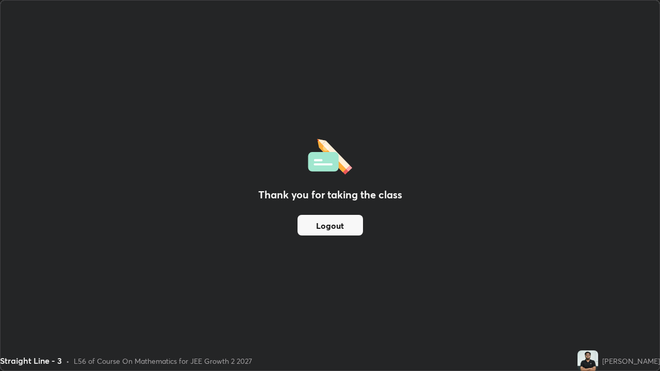
click at [346, 226] on button "Logout" at bounding box center [331, 225] width 66 height 21
